Goal: Task Accomplishment & Management: Use online tool/utility

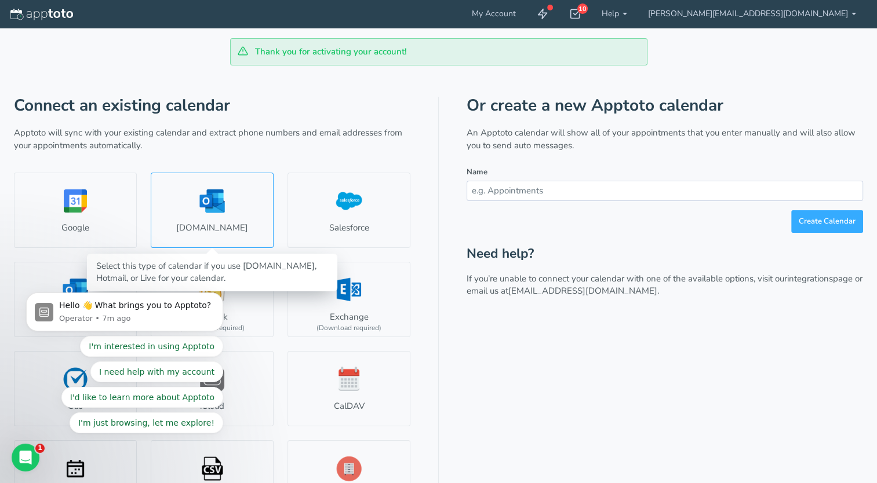
click at [213, 207] on link "[DOMAIN_NAME]" at bounding box center [212, 210] width 123 height 75
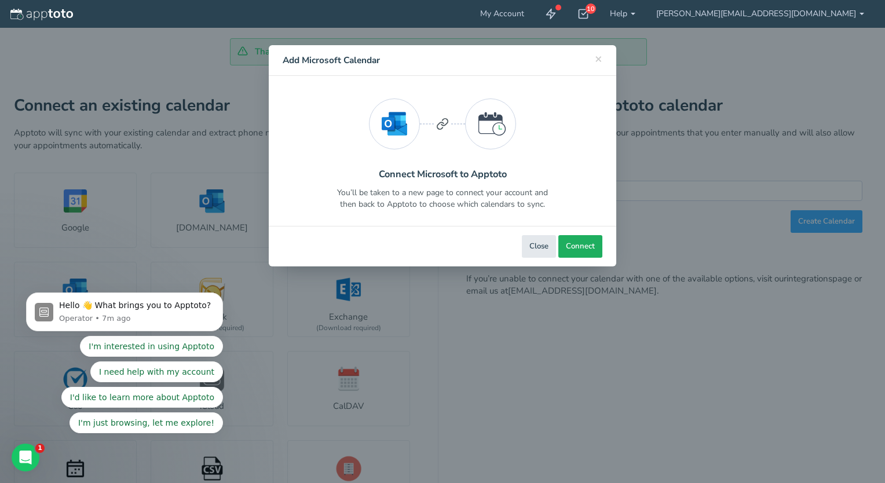
click at [579, 245] on span "Connect" at bounding box center [580, 246] width 29 height 11
